Goal: Task Accomplishment & Management: Use online tool/utility

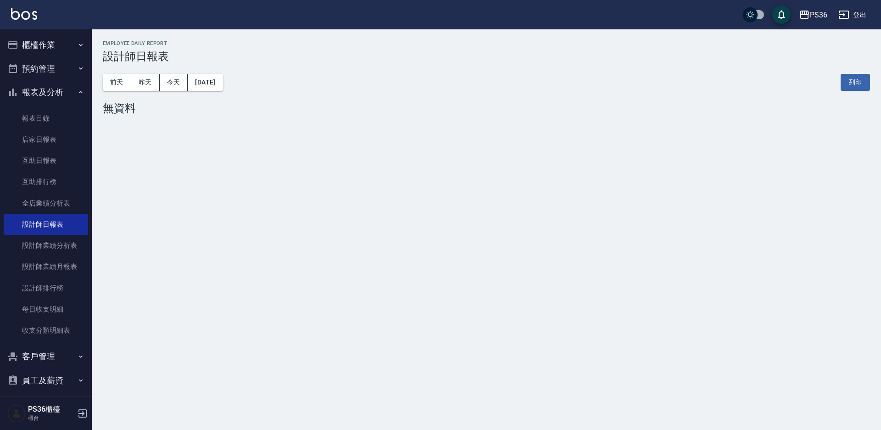
scroll to position [54, 0]
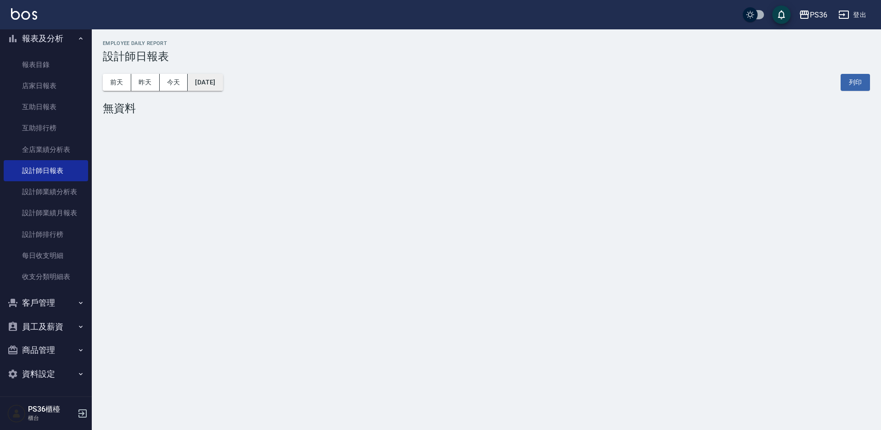
click at [213, 79] on button "[DATE]" at bounding box center [205, 82] width 35 height 17
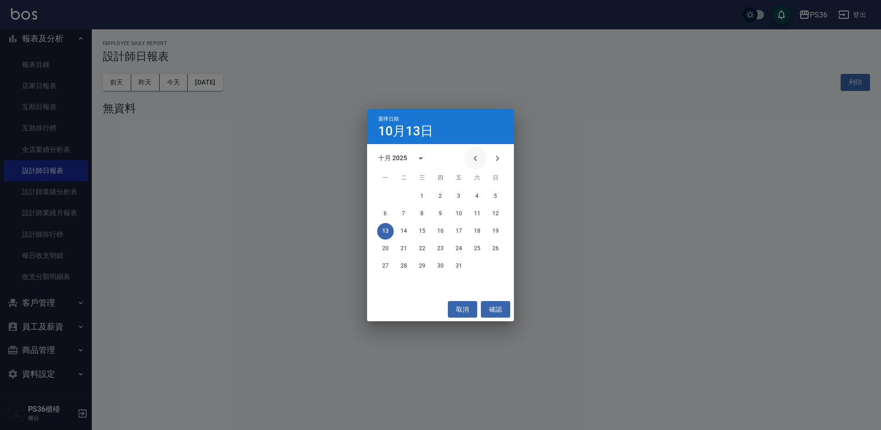
click at [470, 153] on icon "Previous month" at bounding box center [475, 158] width 11 height 11
click at [474, 158] on icon "Previous month" at bounding box center [475, 159] width 3 height 6
click at [493, 209] on button "13" at bounding box center [495, 214] width 17 height 17
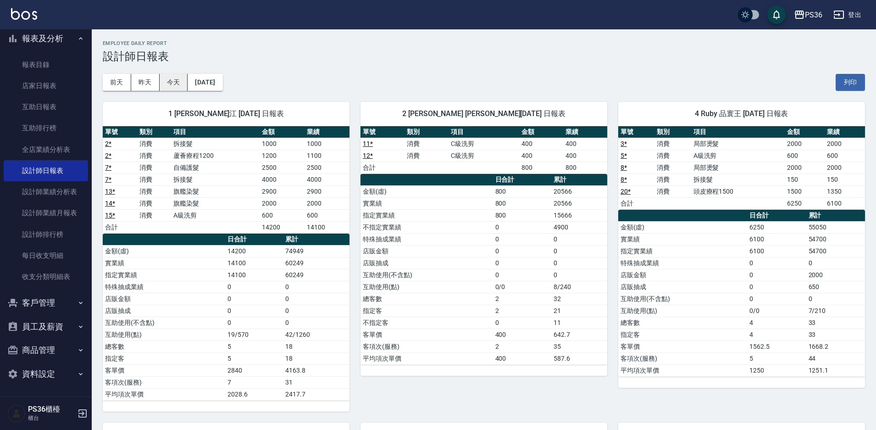
click at [181, 84] on button "今天" at bounding box center [174, 82] width 28 height 17
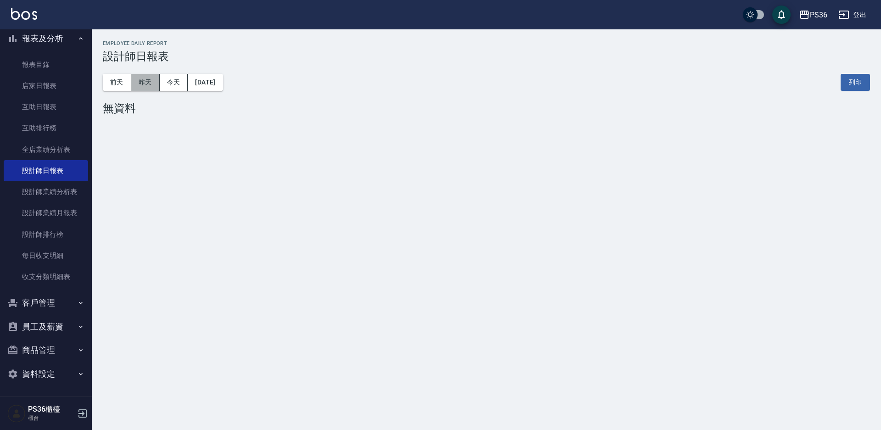
click at [144, 80] on button "昨天" at bounding box center [145, 82] width 28 height 17
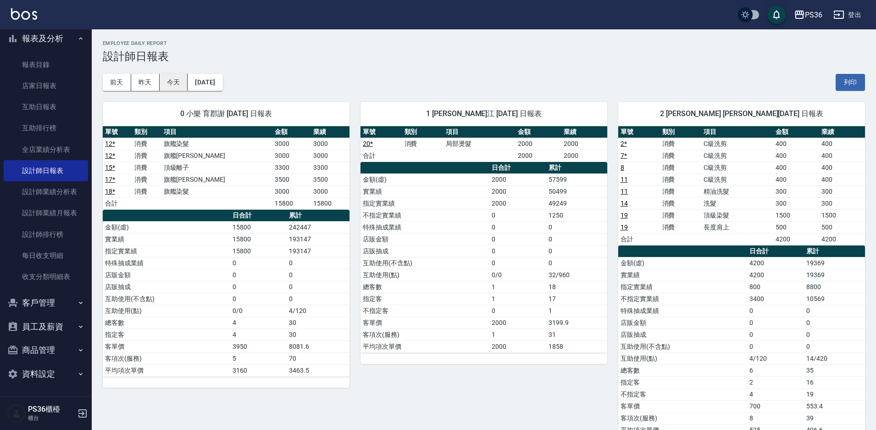
click at [181, 89] on button "今天" at bounding box center [174, 82] width 28 height 17
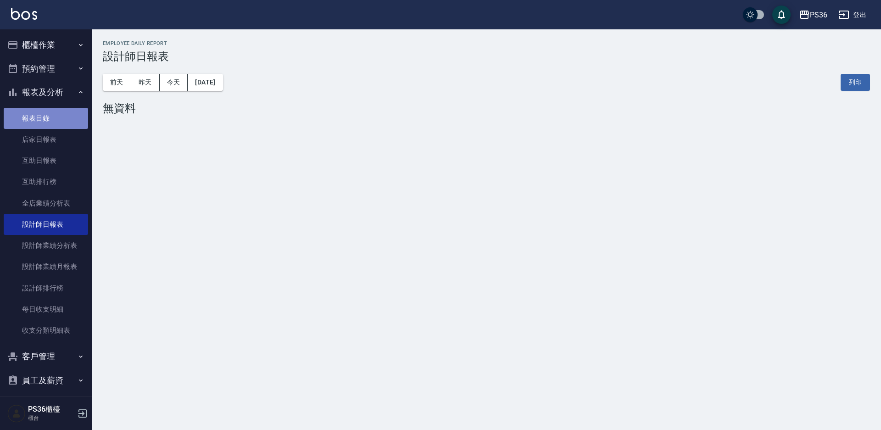
click at [48, 114] on link "報表目錄" at bounding box center [46, 118] width 84 height 21
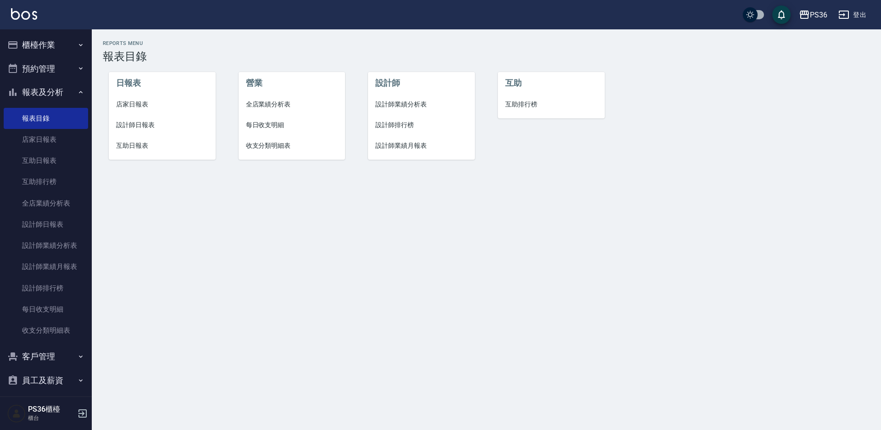
click at [64, 53] on button "櫃檯作業" at bounding box center [46, 45] width 84 height 24
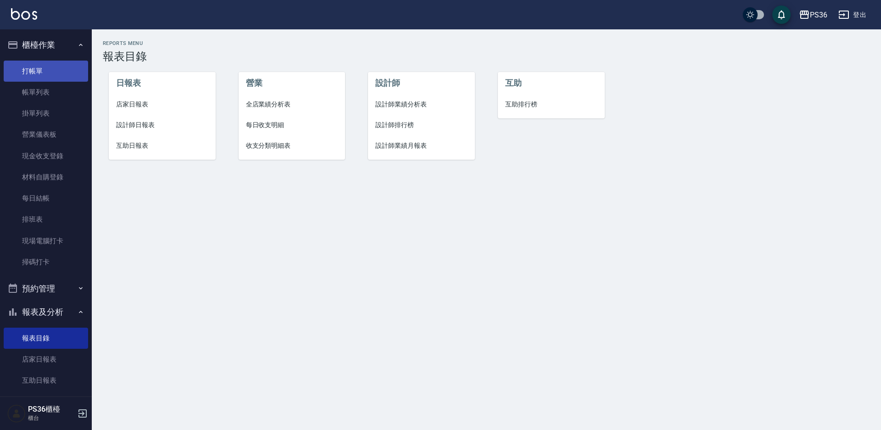
click at [63, 79] on link "打帳單" at bounding box center [46, 71] width 84 height 21
